Goal: Task Accomplishment & Management: Manage account settings

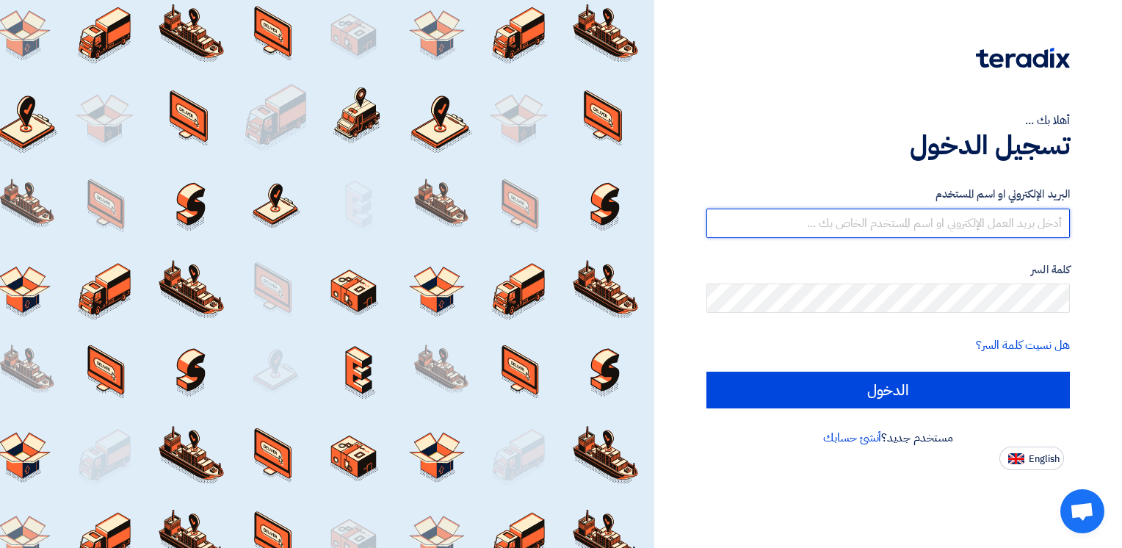
click at [819, 222] on input "text" at bounding box center [889, 223] width 364 height 29
click at [816, 222] on input "text" at bounding box center [889, 223] width 364 height 29
paste input "[EMAIL_ADDRESS][DOMAIN_NAME]"
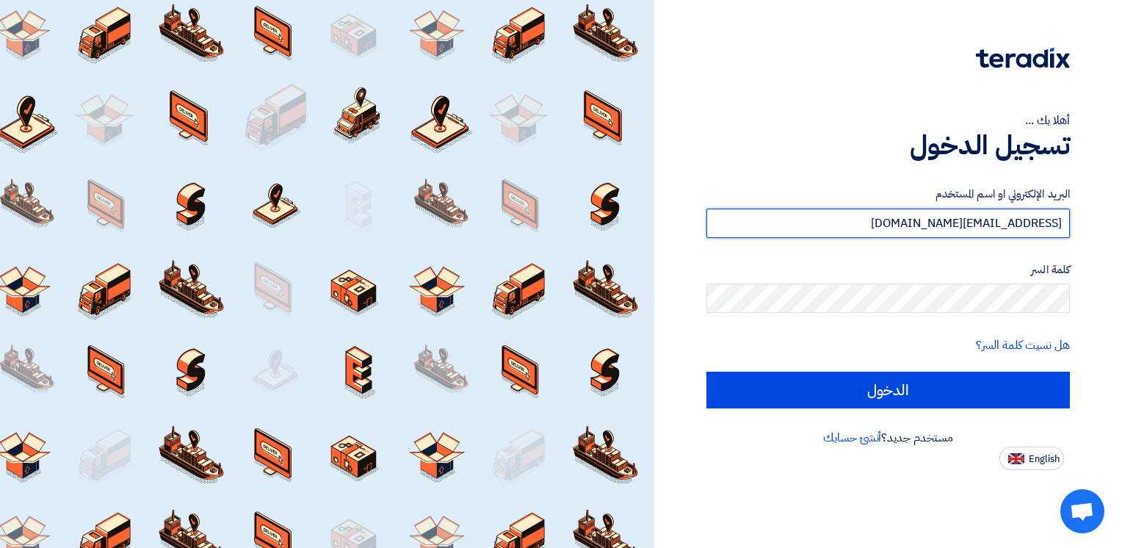
type input "[EMAIL_ADDRESS][DOMAIN_NAME]"
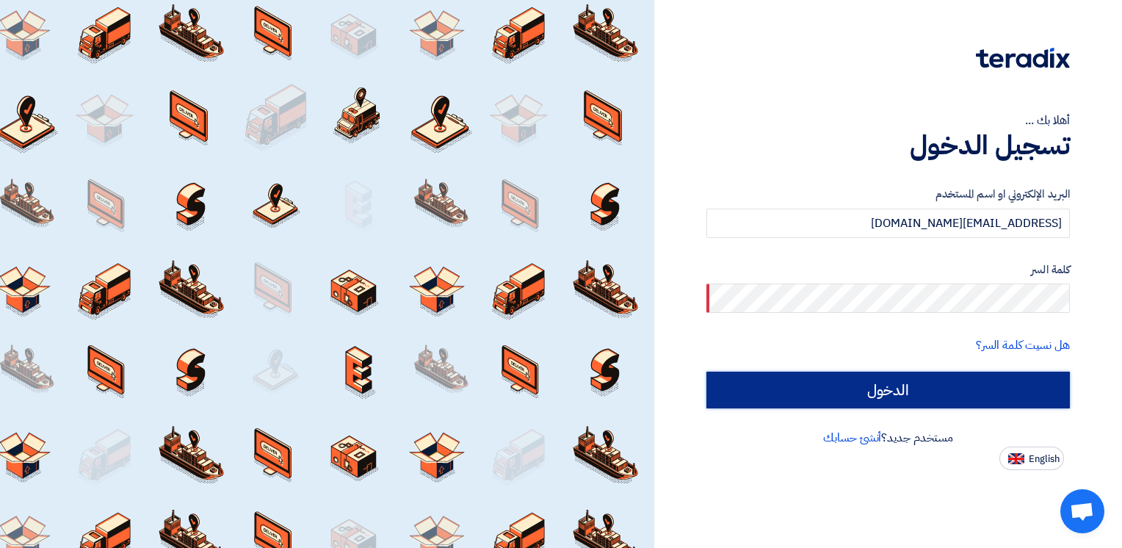
click at [996, 386] on input "الدخول" at bounding box center [889, 390] width 364 height 37
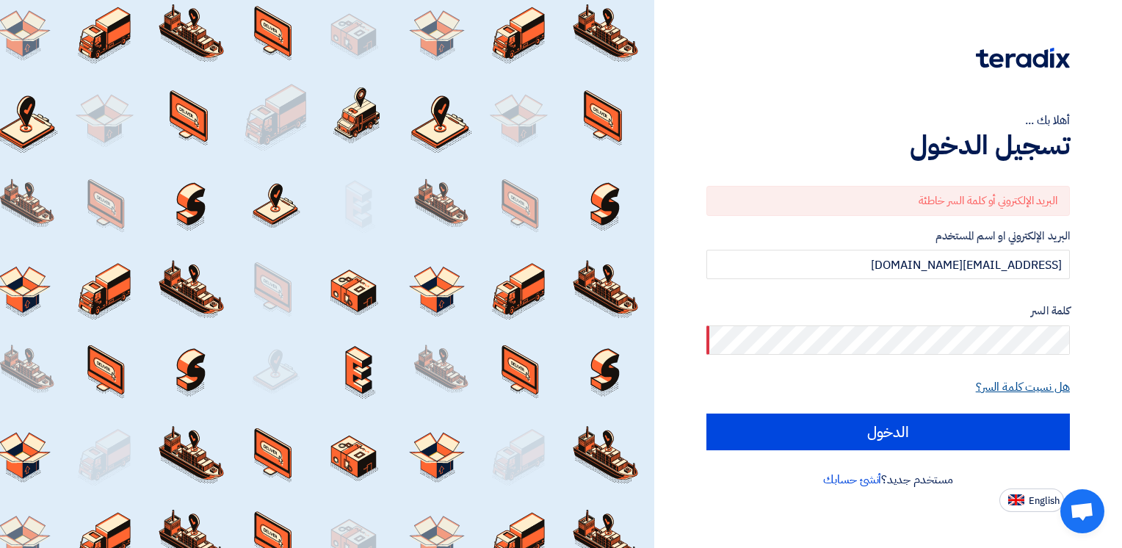
click at [1005, 386] on link "هل نسيت كلمة السر؟" at bounding box center [1023, 387] width 94 height 18
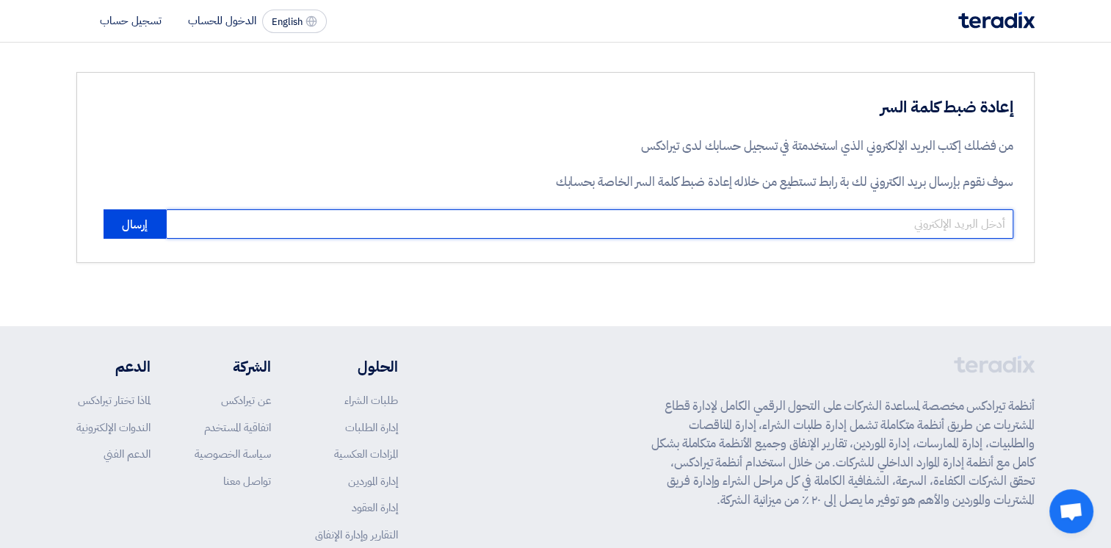
click at [928, 228] on input "email" at bounding box center [590, 223] width 848 height 29
type input "[EMAIL_ADDRESS][DOMAIN_NAME]"
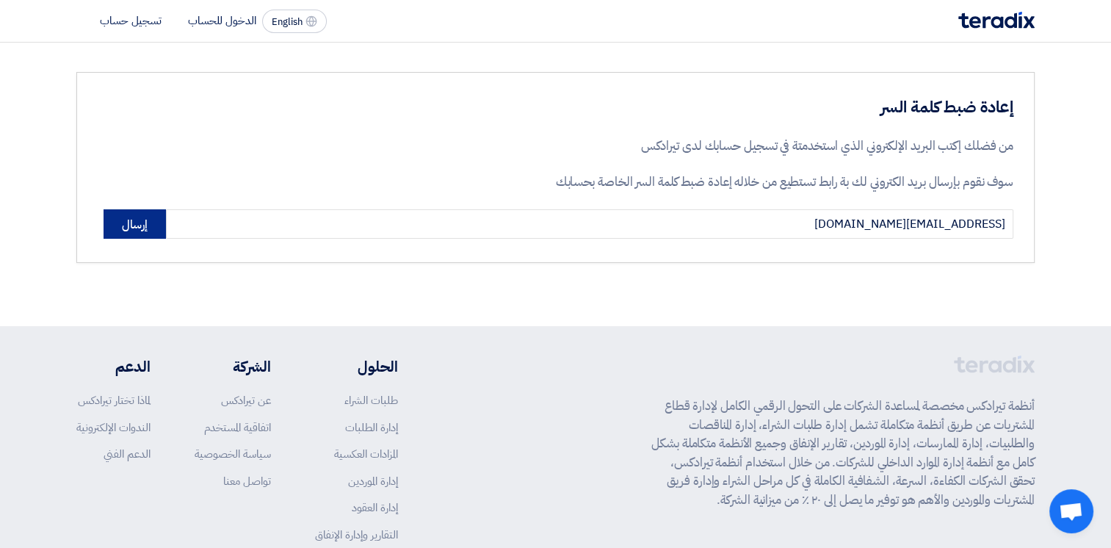
click at [129, 219] on button "إرسال" at bounding box center [135, 223] width 62 height 29
click at [143, 228] on button "إرسال" at bounding box center [135, 223] width 62 height 29
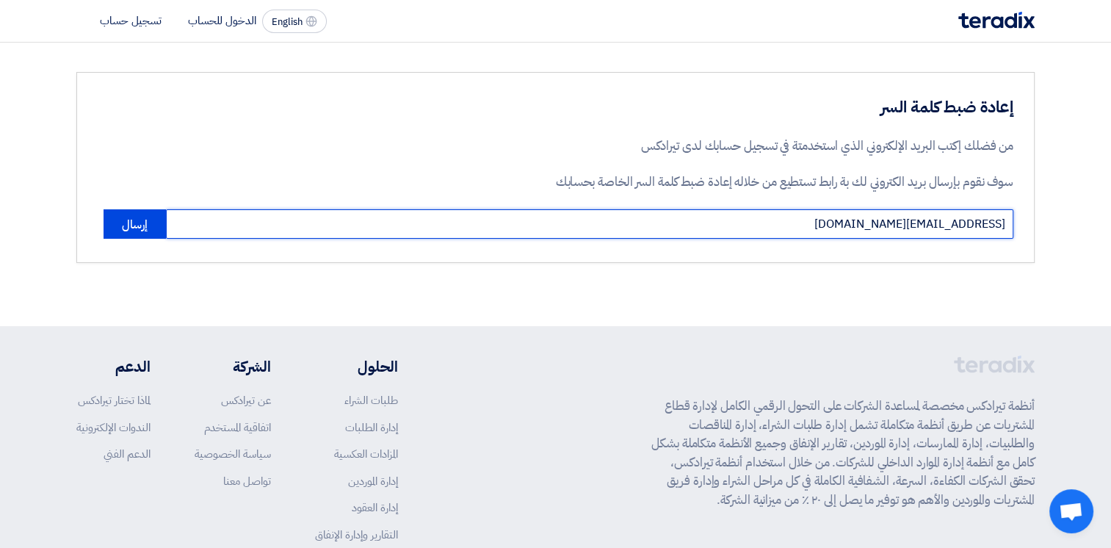
click at [664, 230] on input "[EMAIL_ADDRESS][DOMAIN_NAME]" at bounding box center [590, 223] width 848 height 29
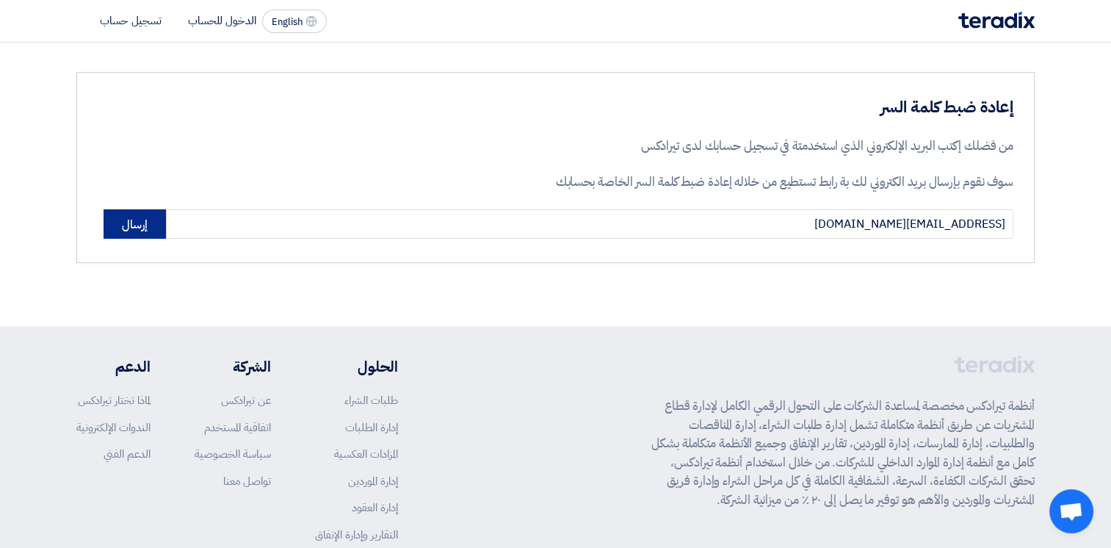
click at [143, 228] on button "إرسال" at bounding box center [135, 223] width 62 height 29
click at [112, 227] on button "إرسال" at bounding box center [135, 223] width 62 height 29
